Goal: Information Seeking & Learning: Learn about a topic

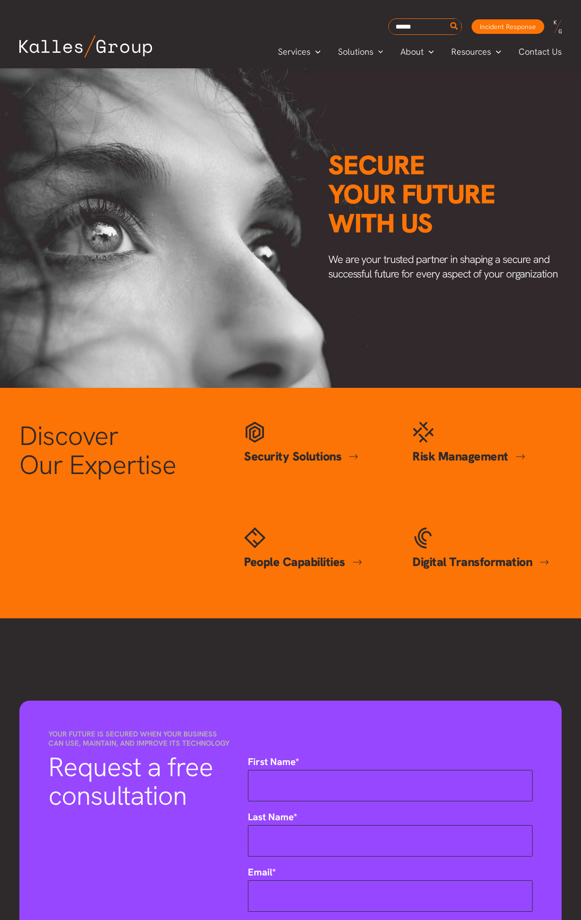
scroll to position [2062, 0]
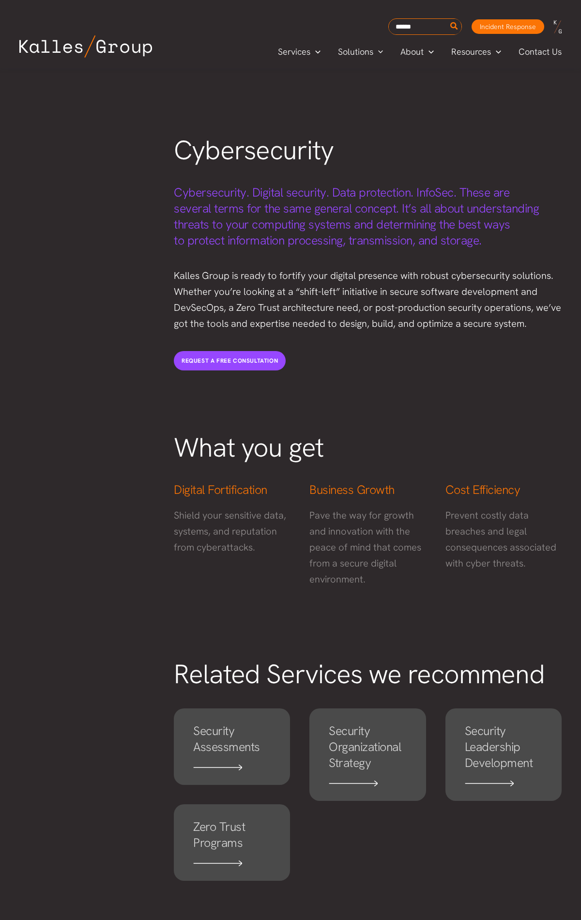
scroll to position [1793, 0]
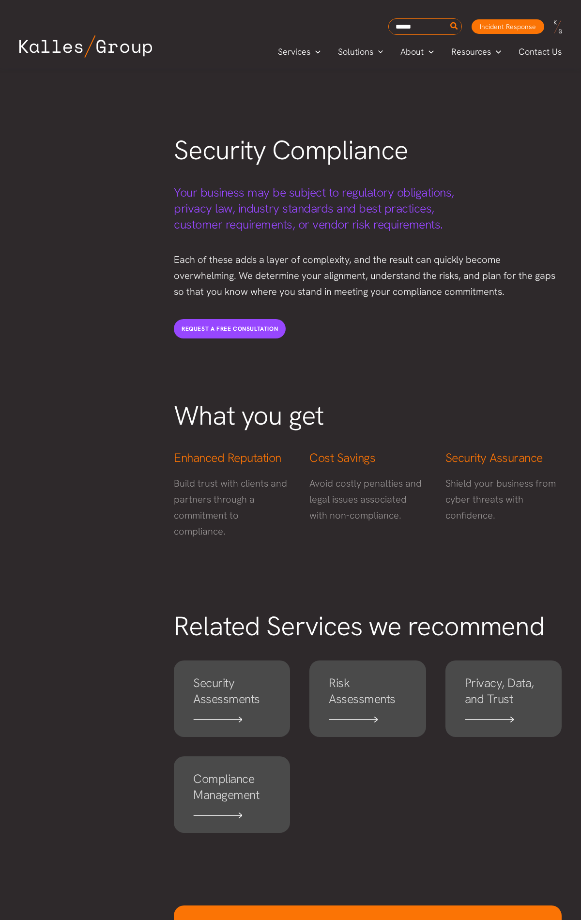
scroll to position [1276, 0]
